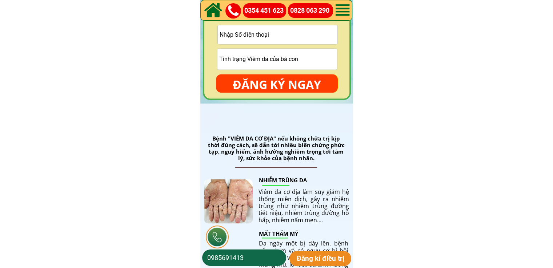
scroll to position [1127, 0]
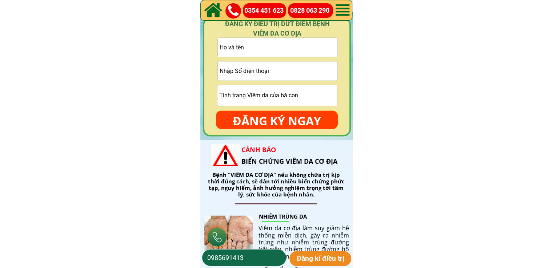
click at [287, 54] on input "text" at bounding box center [278, 47] width 120 height 19
paste input "[PERSON_NAME]"
type input "[PERSON_NAME]"
click at [240, 67] on input "tel" at bounding box center [278, 70] width 120 height 19
paste input "0366365475"
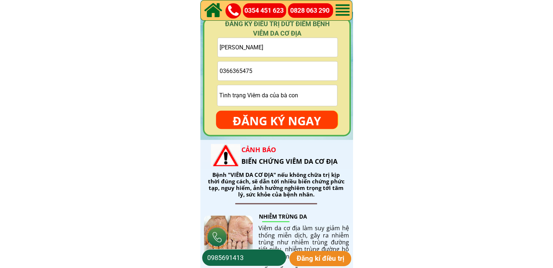
type input "0366365475"
click at [273, 120] on p "ĐĂNG KÝ NGAY" at bounding box center [277, 120] width 122 height 21
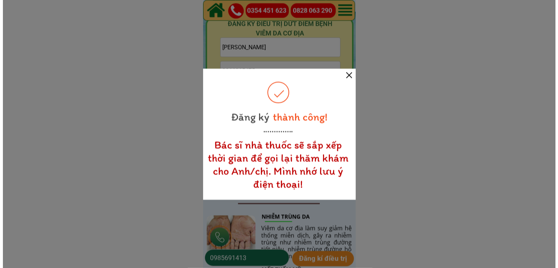
scroll to position [0, 0]
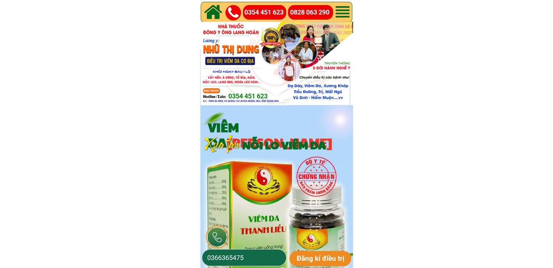
click at [252, 259] on input "0366365475" at bounding box center [243, 258] width 77 height 16
type input "0986932798"
click at [215, 258] on input "0986932798" at bounding box center [243, 258] width 77 height 16
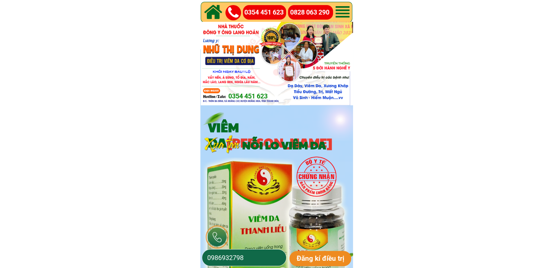
drag, startPoint x: 218, startPoint y: 257, endPoint x: 222, endPoint y: 257, distance: 4.0
click at [218, 257] on input "0986932798" at bounding box center [243, 258] width 77 height 16
click at [222, 257] on input "0986932798" at bounding box center [243, 258] width 77 height 16
click at [228, 258] on input "0986932798" at bounding box center [243, 258] width 77 height 16
click at [235, 258] on input "0986932798" at bounding box center [243, 258] width 77 height 16
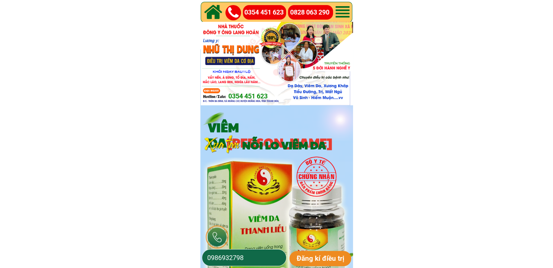
click at [246, 258] on input "0986932798" at bounding box center [243, 258] width 77 height 16
click at [315, 258] on p "Đăng kí điều trị" at bounding box center [320, 258] width 62 height 15
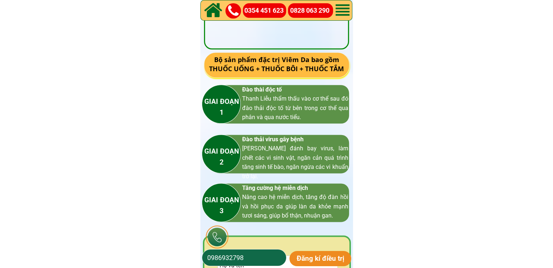
scroll to position [1018, 0]
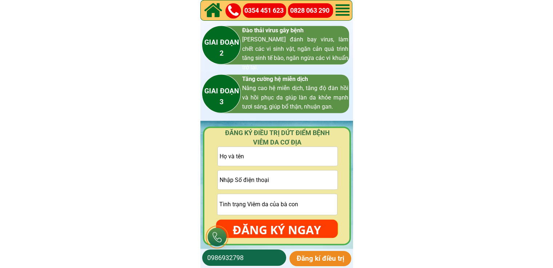
click at [286, 151] on input "text" at bounding box center [278, 156] width 120 height 19
paste input "[PERSON_NAME]"
type input "[PERSON_NAME]"
click at [285, 178] on input "tel" at bounding box center [278, 179] width 120 height 19
paste input "0905125527"
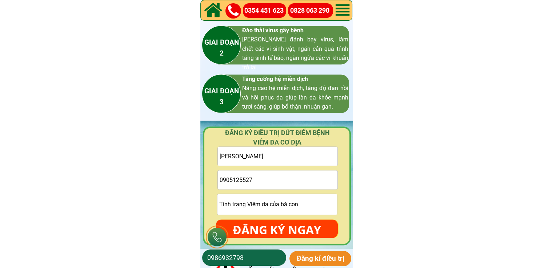
type input "0905125527"
click at [281, 202] on input "text" at bounding box center [277, 204] width 120 height 21
click at [281, 234] on p "ĐĂNG KÝ NGAY" at bounding box center [277, 229] width 122 height 21
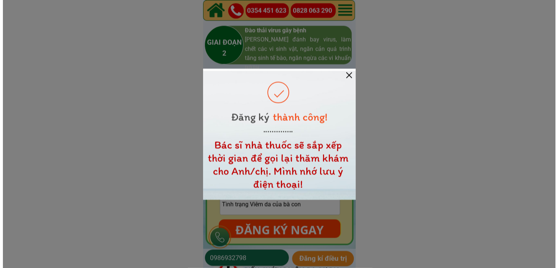
scroll to position [0, 0]
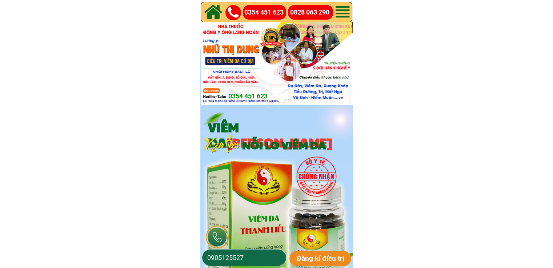
click at [251, 259] on input "0905125527" at bounding box center [243, 258] width 77 height 16
paste input "13912222"
type input "0913912222"
click at [323, 257] on p "Đăng kí điều trị" at bounding box center [320, 258] width 62 height 15
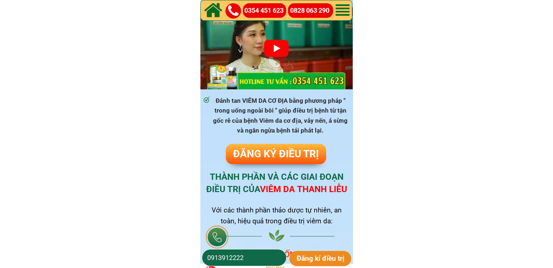
scroll to position [400, 0]
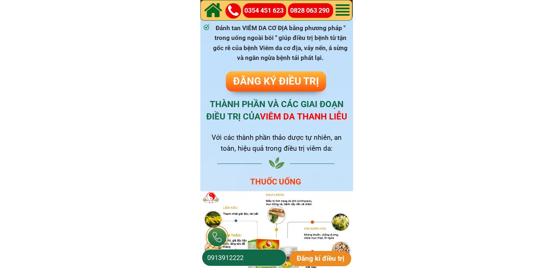
click at [246, 254] on input "0913912222" at bounding box center [243, 258] width 77 height 16
click at [246, 255] on input "0913912222" at bounding box center [243, 258] width 77 height 16
paste input "8-6429-65"
click at [219, 258] on input "098-6429-652" at bounding box center [243, 258] width 77 height 16
click at [235, 257] on input "0986429-652" at bounding box center [243, 258] width 77 height 16
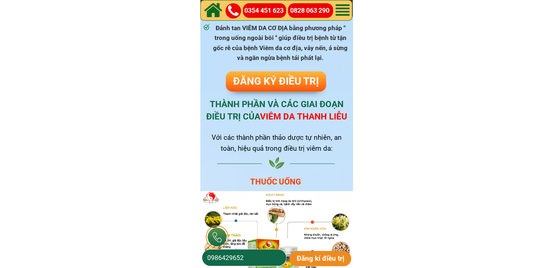
type input "0986429652"
click at [308, 259] on p "Đăng kí điều trị" at bounding box center [320, 258] width 62 height 15
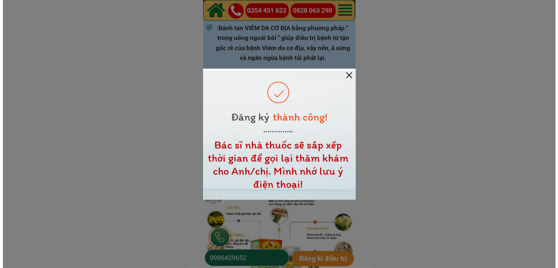
scroll to position [0, 0]
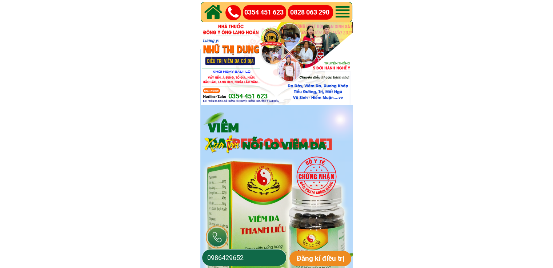
click at [261, 260] on input "0986429652" at bounding box center [243, 258] width 77 height 16
paste input "19722003"
type input "0919722003"
click at [315, 259] on p "Đăng kí điều trị" at bounding box center [320, 258] width 62 height 15
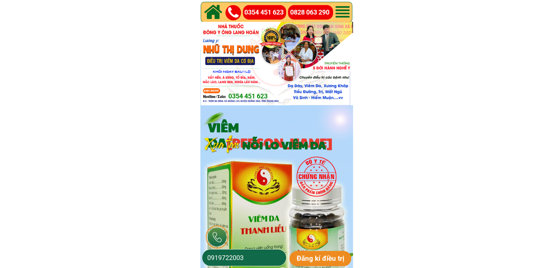
drag, startPoint x: 258, startPoint y: 252, endPoint x: 257, endPoint y: 258, distance: 5.9
click at [257, 256] on input "0919722003" at bounding box center [243, 258] width 77 height 16
click at [256, 258] on input "0919722003" at bounding box center [243, 258] width 77 height 16
paste input "7020376"
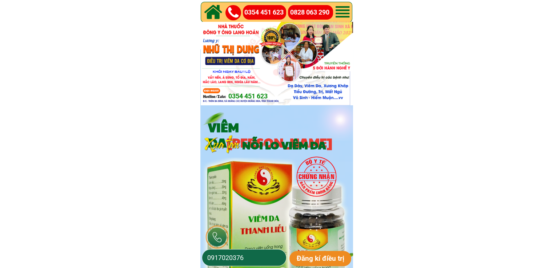
type input "0917020376"
drag, startPoint x: 315, startPoint y: 261, endPoint x: 328, endPoint y: 250, distance: 16.0
click at [317, 262] on p "Đăng kí điều trị" at bounding box center [320, 258] width 62 height 15
